Goal: Complete application form

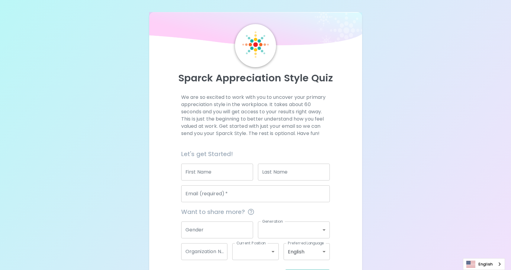
scroll to position [24, 0]
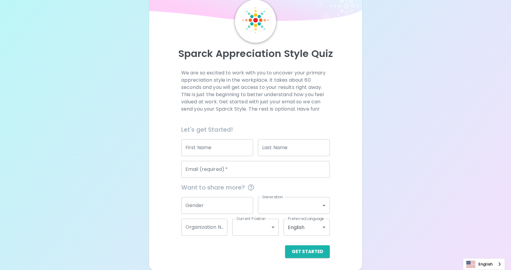
click at [202, 151] on input "First Name" at bounding box center [217, 147] width 72 height 17
type input "[GEOGRAPHIC_DATA]"
type input "[PERSON_NAME]"
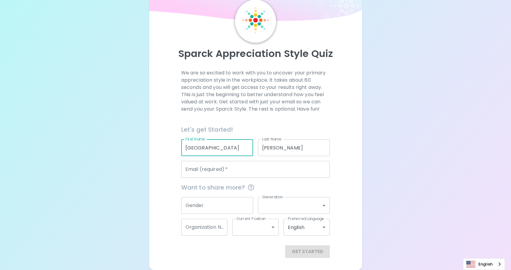
click at [237, 172] on input "Email (required)   *" at bounding box center [255, 169] width 149 height 17
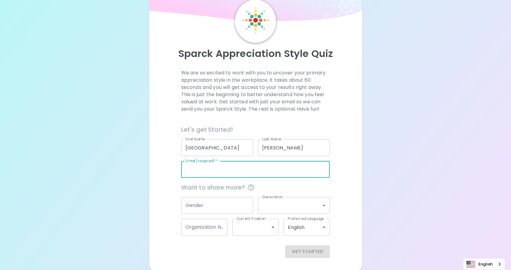
type input "[EMAIL_ADDRESS][DOMAIN_NAME]"
click at [225, 200] on input "Gender" at bounding box center [217, 205] width 72 height 17
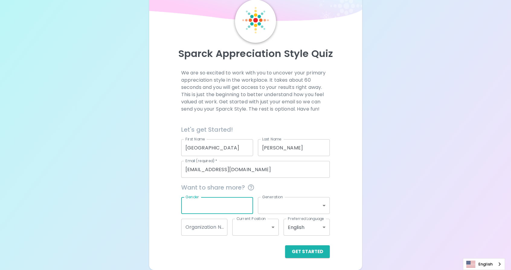
type input "[DEMOGRAPHIC_DATA]"
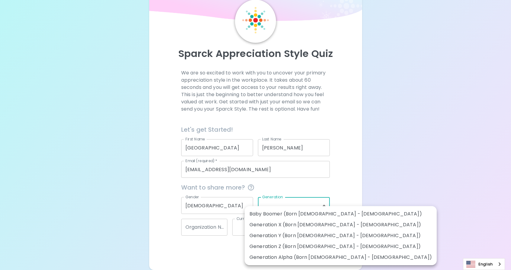
click at [268, 206] on body "Sparck Appreciation Style Quiz We are so excited to work with you to uncover yo…" at bounding box center [255, 123] width 511 height 295
click at [258, 248] on li "Generation Z (Born [DEMOGRAPHIC_DATA] - [DEMOGRAPHIC_DATA])" at bounding box center [340, 246] width 192 height 11
type input "generation_z"
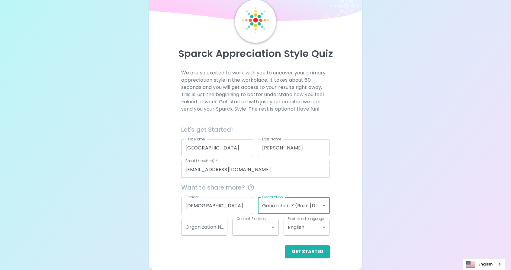
click at [224, 231] on input "Organization Name" at bounding box center [204, 227] width 46 height 17
type input "406 Nanny"
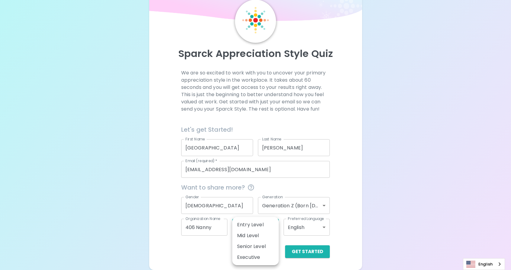
click at [241, 235] on body "Sparck Appreciation Style Quiz We are so excited to work with you to uncover yo…" at bounding box center [255, 123] width 511 height 295
click at [251, 226] on li "Entry Level" at bounding box center [255, 225] width 46 height 11
type input "entry_level"
click at [308, 255] on button "Get Started" at bounding box center [307, 252] width 45 height 13
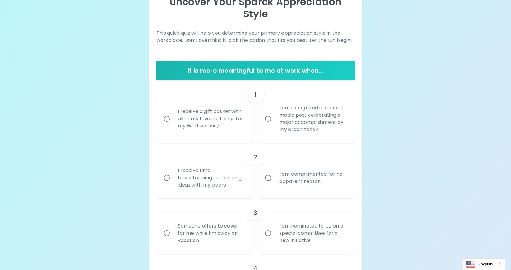
scroll to position [79, 0]
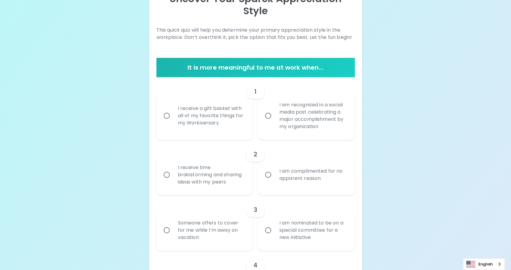
click at [282, 126] on div "I am recognized in a social media post celebrating a major accomplishment by my…" at bounding box center [312, 115] width 77 height 43
click at [274, 122] on input "I am recognized in a social media post celebrating a major accomplishment by my…" at bounding box center [268, 116] width 13 height 13
radio input "true"
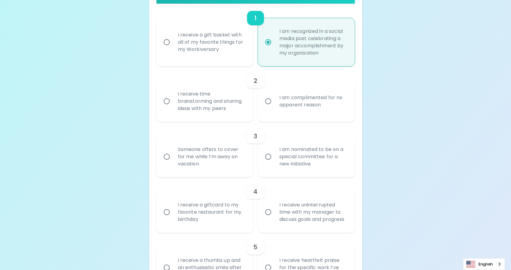
scroll to position [156, 0]
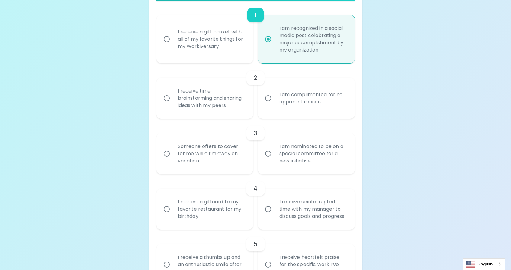
click at [239, 114] on div "I receive time brainstorming and sharing ideas with my peers" at bounding box center [211, 98] width 77 height 36
click at [173, 105] on input "I receive time brainstorming and sharing ideas with my peers" at bounding box center [166, 98] width 13 height 13
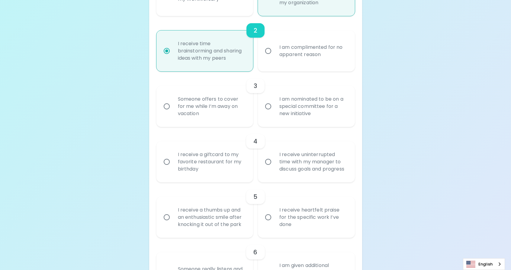
scroll to position [204, 0]
radio input "true"
click at [239, 114] on div "Someone offers to cover for me while I’m away on vacation" at bounding box center [211, 106] width 77 height 36
click at [173, 112] on input "Someone offers to cover for me while I’m away on vacation" at bounding box center [166, 105] width 13 height 13
radio input "false"
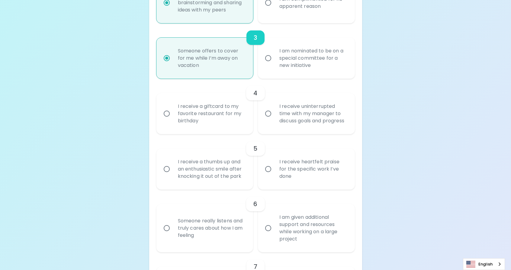
scroll to position [253, 0]
radio input "true"
click at [239, 114] on div "I receive a giftcard to my favorite restaurant for my birthday" at bounding box center [211, 113] width 77 height 36
click at [173, 114] on input "I receive a giftcard to my favorite restaurant for my birthday" at bounding box center [166, 113] width 13 height 13
radio input "false"
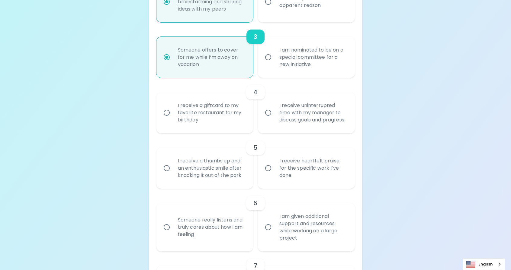
radio input "false"
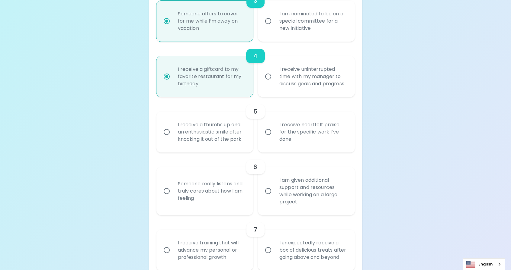
scroll to position [301, 0]
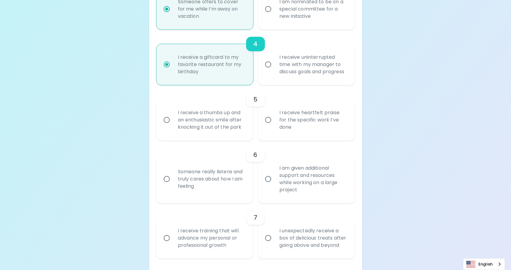
radio input "true"
click at [239, 114] on div "I receive a thumbs up and an enthusiastic smile after knocking it out of the pa…" at bounding box center [211, 120] width 77 height 36
click at [173, 114] on input "I receive a thumbs up and an enthusiastic smile after knocking it out of the pa…" at bounding box center [166, 120] width 13 height 13
radio input "false"
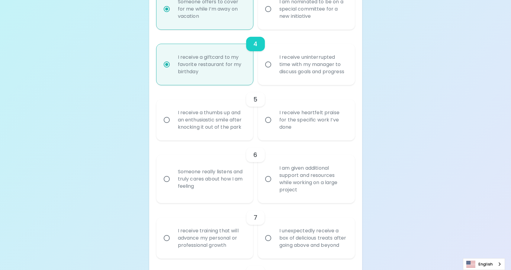
radio input "false"
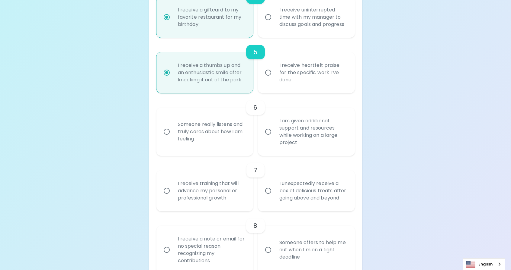
scroll to position [349, 0]
radio input "true"
click at [266, 132] on input "I am given additional support and resources while working on a large project" at bounding box center [268, 131] width 13 height 13
radio input "false"
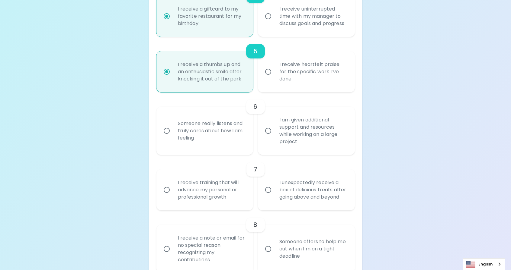
radio input "false"
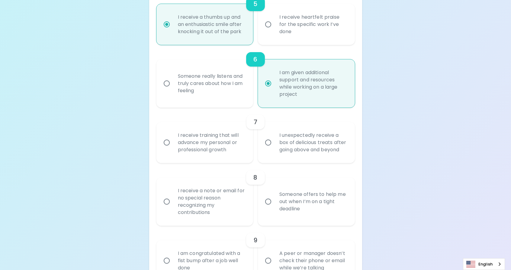
scroll to position [397, 0]
radio input "true"
click at [230, 145] on div "I receive training that will advance my personal or professional growth" at bounding box center [211, 142] width 77 height 36
click at [173, 145] on input "I receive training that will advance my personal or professional growth" at bounding box center [166, 142] width 13 height 13
radio input "false"
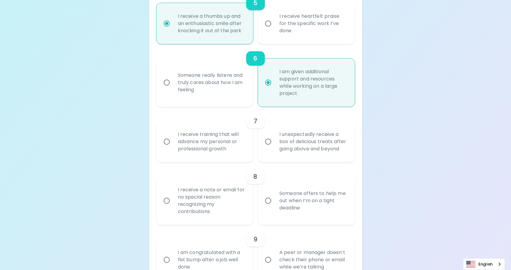
radio input "false"
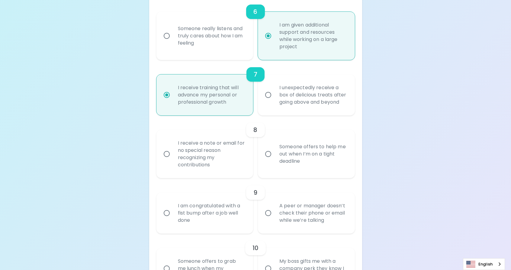
scroll to position [446, 0]
radio input "true"
click at [264, 154] on input "Someone offers to help me out when I’m on a tight deadline" at bounding box center [268, 152] width 13 height 13
radio input "false"
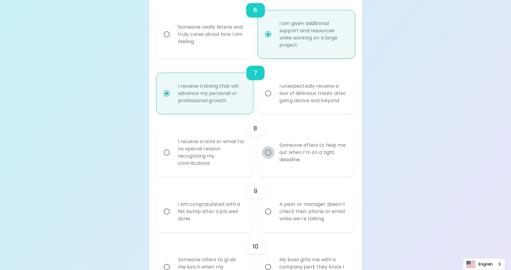
radio input "false"
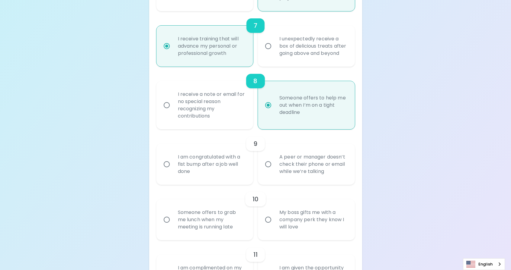
scroll to position [494, 0]
radio input "true"
click at [284, 182] on div "A peer or manager doesn’t check their phone or email while we’re talking" at bounding box center [312, 163] width 77 height 36
click at [274, 170] on input "A peer or manager doesn’t check their phone or email while we’re talking" at bounding box center [268, 163] width 13 height 13
radio input "false"
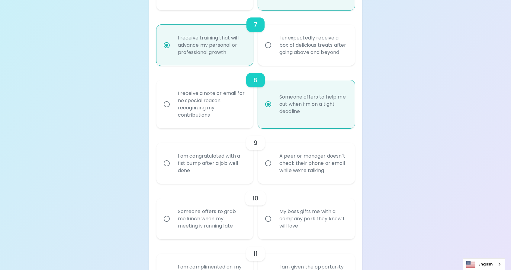
radio input "false"
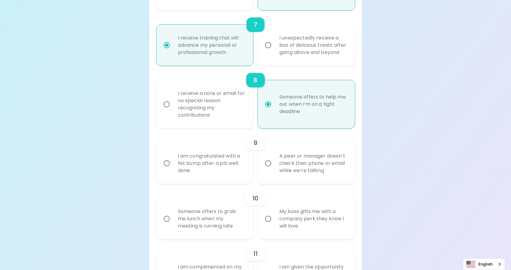
radio input "false"
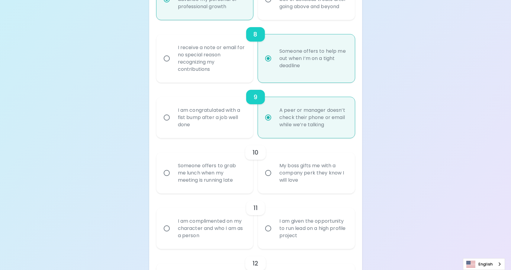
scroll to position [542, 0]
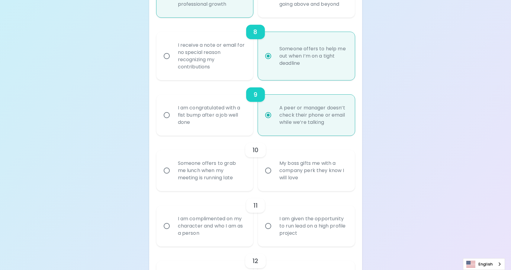
radio input "true"
click at [279, 191] on label "My boss gifts me with a company perk they know I will love" at bounding box center [302, 170] width 97 height 41
click at [274, 177] on input "My boss gifts me with a company perk they know I will love" at bounding box center [268, 170] width 13 height 13
radio input "false"
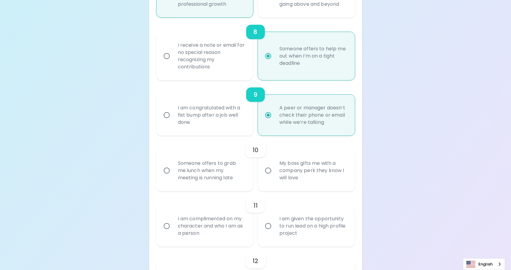
radio input "false"
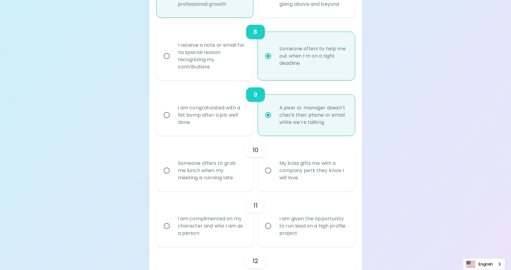
radio input "false"
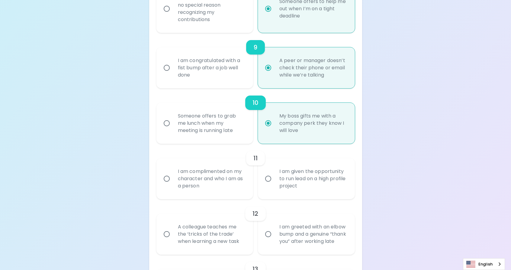
scroll to position [591, 0]
radio input "true"
click at [245, 196] on div "I am complimented on my character and who I am as a person" at bounding box center [211, 178] width 77 height 36
click at [173, 184] on input "I am complimented on my character and who I am as a person" at bounding box center [166, 178] width 13 height 13
radio input "false"
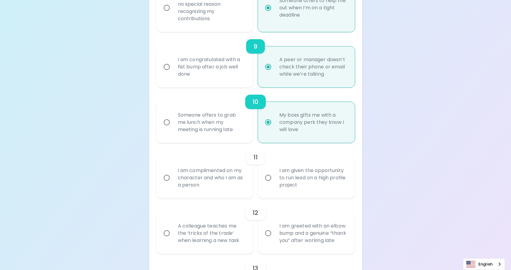
radio input "false"
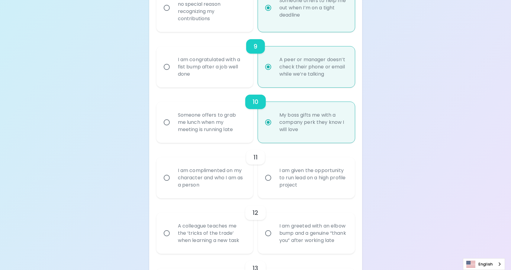
radio input "false"
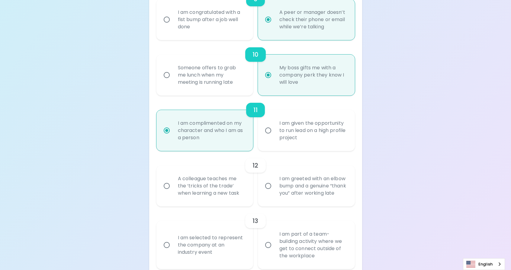
scroll to position [639, 0]
radio input "true"
click at [283, 150] on label "I am given the opportunity to run lead on a high profile project" at bounding box center [302, 129] width 97 height 41
click at [274, 136] on input "I am given the opportunity to run lead on a high profile project" at bounding box center [268, 129] width 13 height 13
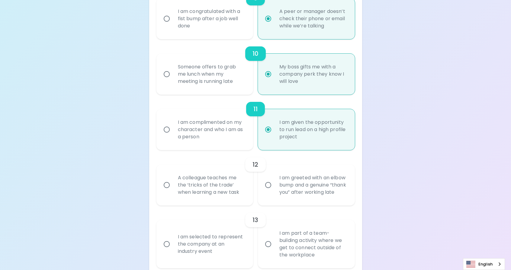
radio input "false"
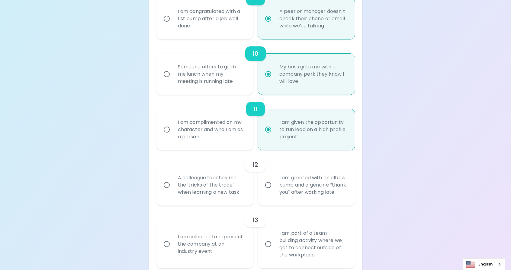
radio input "false"
radio input "true"
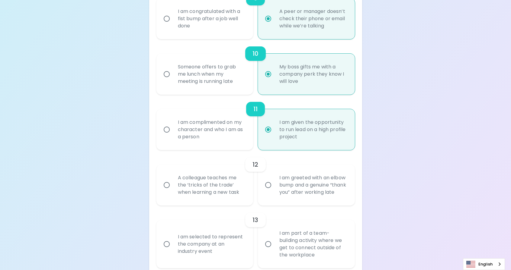
radio input "true"
click at [239, 203] on div "A colleague teaches me the ‘tricks of the trade’ when learning a new task" at bounding box center [211, 185] width 77 height 36
click at [173, 192] on input "A colleague teaches me the ‘tricks of the trade’ when learning a new task" at bounding box center [166, 185] width 13 height 13
radio input "false"
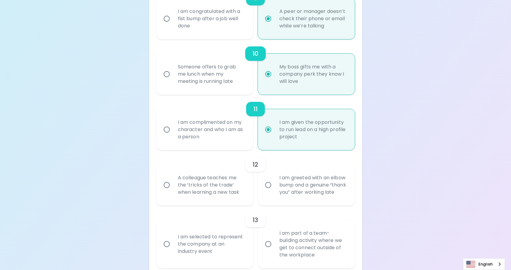
radio input "false"
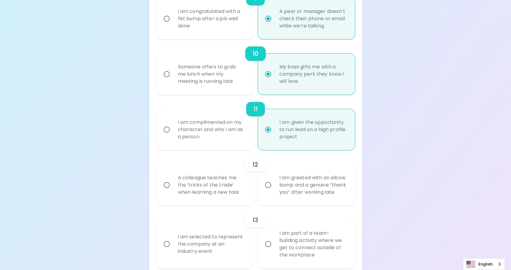
radio input "false"
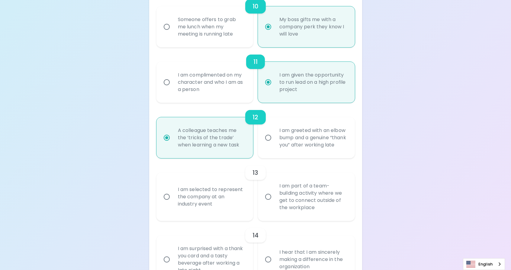
scroll to position [687, 0]
radio input "true"
click at [265, 202] on input "I am part of a team-building activity where we get to connect outside of the wo…" at bounding box center [268, 196] width 13 height 13
radio input "false"
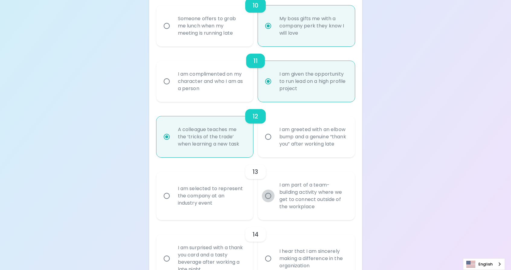
radio input "false"
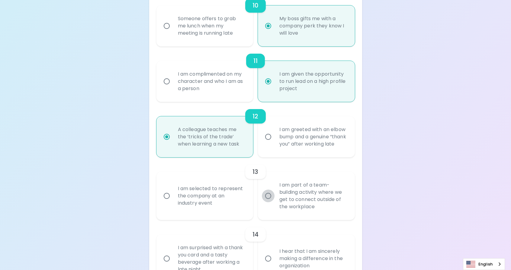
radio input "false"
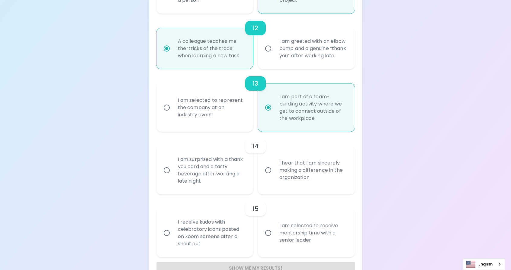
scroll to position [807, 0]
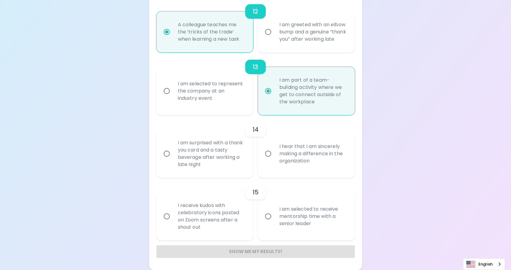
radio input "true"
click at [275, 169] on div "I hear that I am sincerely making a difference in the organization" at bounding box center [312, 154] width 77 height 36
click at [274, 160] on input "I hear that I am sincerely making a difference in the organization" at bounding box center [268, 154] width 13 height 13
radio input "false"
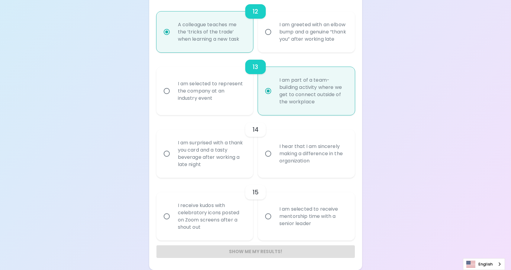
radio input "false"
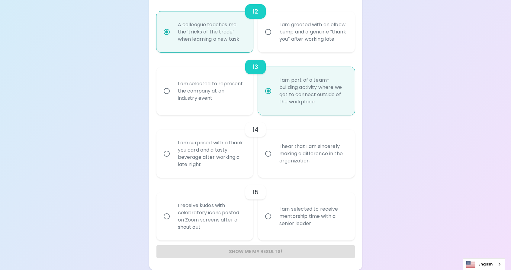
radio input "false"
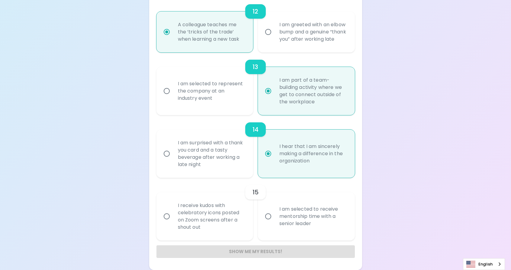
radio input "true"
click at [275, 228] on div "I am selected to receive mentorship time with a senior leader" at bounding box center [312, 217] width 77 height 36
click at [274, 223] on input "I am selected to receive mentorship time with a senior leader" at bounding box center [268, 216] width 13 height 13
radio input "false"
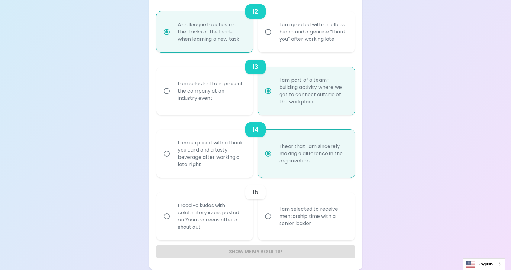
radio input "false"
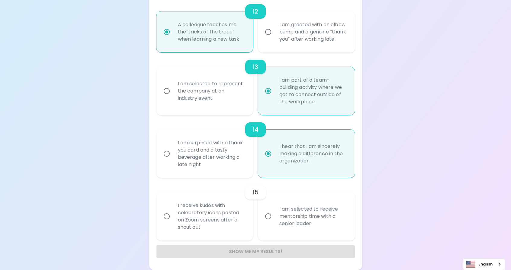
radio input "false"
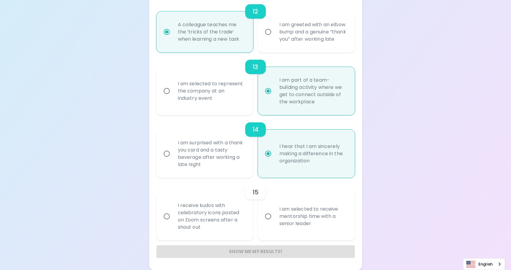
radio input "false"
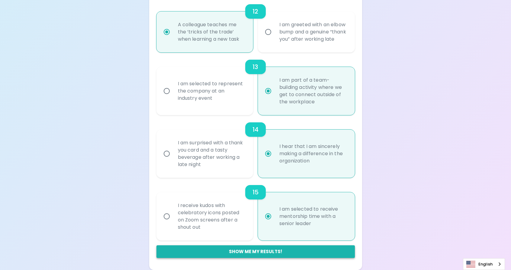
radio input "true"
click at [266, 250] on button "Show me my results!" at bounding box center [255, 252] width 198 height 13
radio input "false"
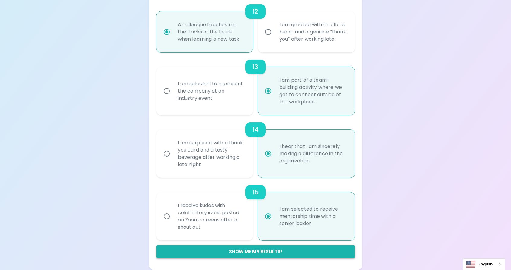
radio input "false"
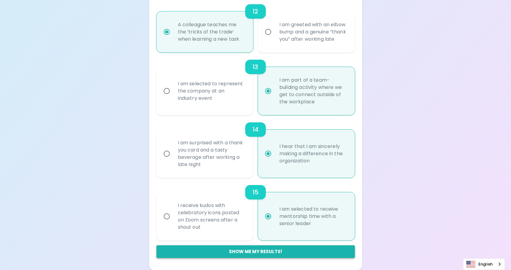
radio input "false"
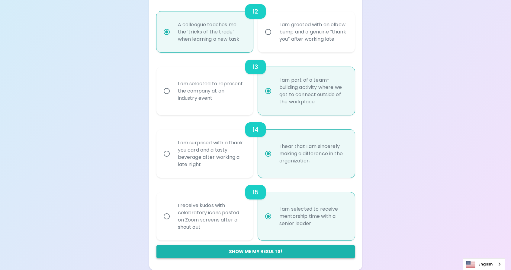
radio input "false"
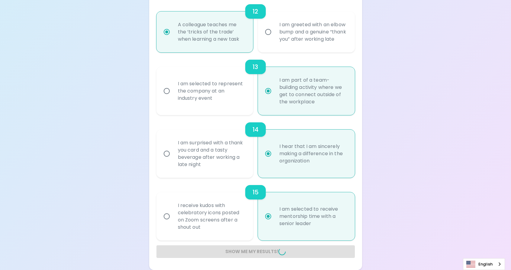
radio input "false"
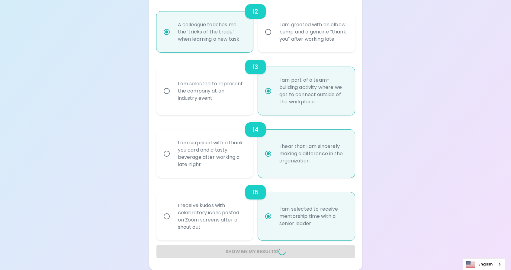
radio input "false"
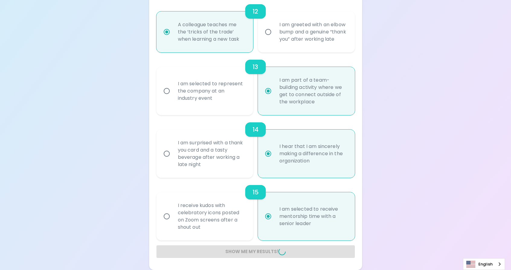
radio input "false"
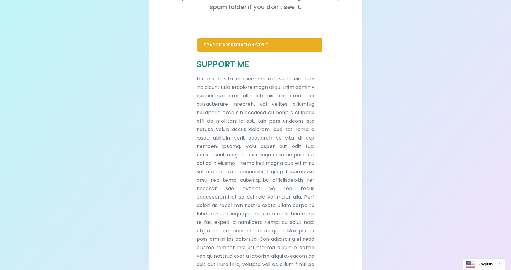
scroll to position [0, 0]
